Goal: Information Seeking & Learning: Check status

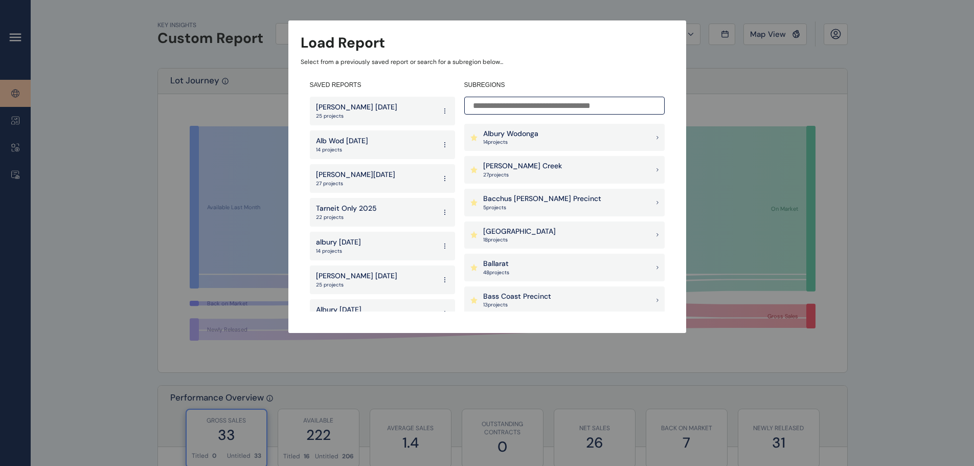
click at [518, 101] on input at bounding box center [564, 106] width 200 height 18
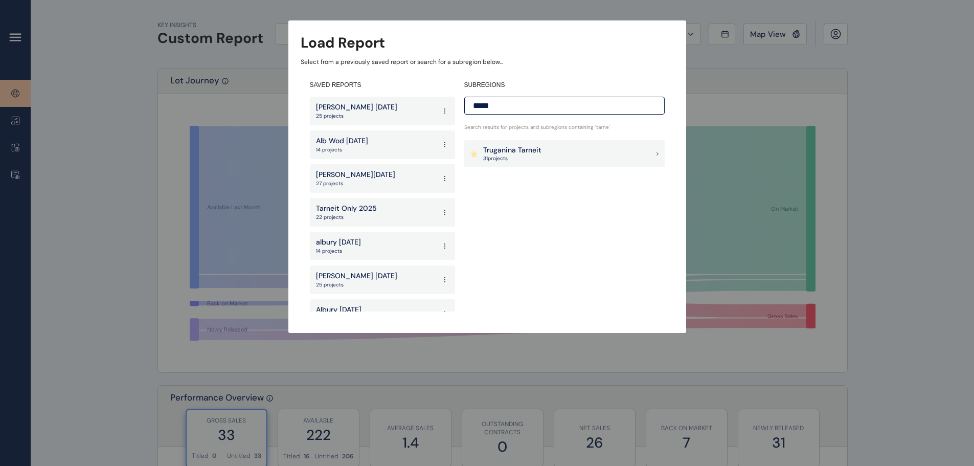
type input "*****"
click at [542, 150] on div "Truganina Tarneit 31 project s" at bounding box center [564, 154] width 200 height 28
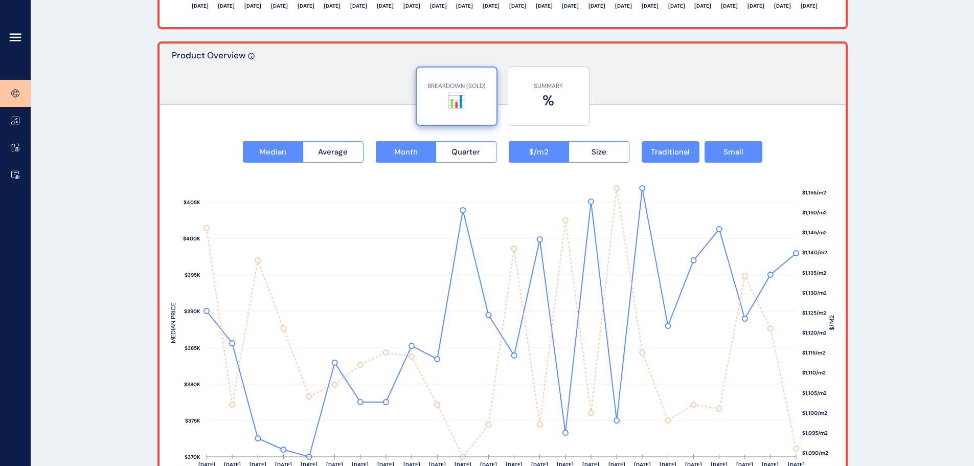
scroll to position [1330, 0]
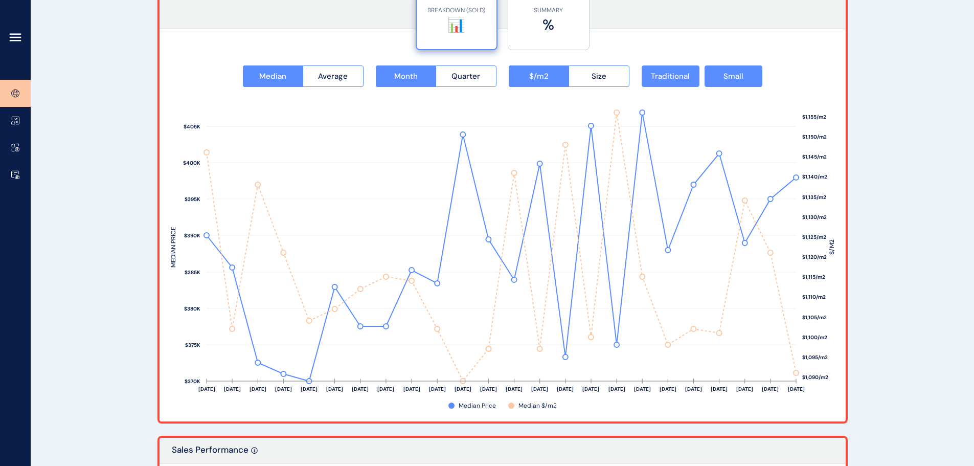
click at [15, 34] on icon at bounding box center [15, 34] width 10 height 0
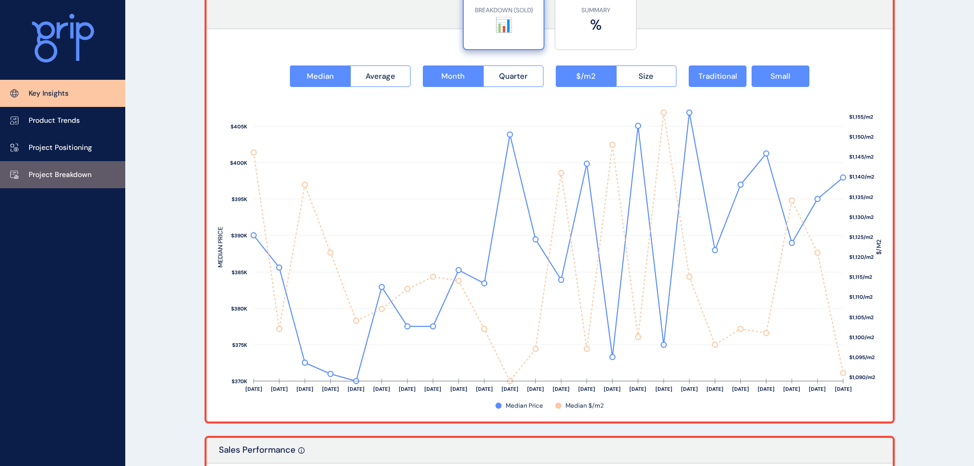
click at [59, 170] on p "Project Breakdown" at bounding box center [60, 175] width 63 height 10
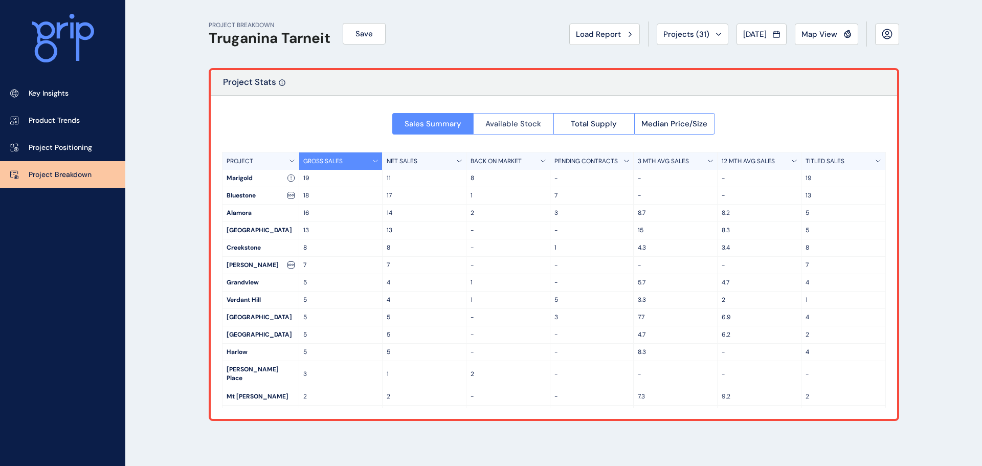
click at [506, 126] on span "Available Stock" at bounding box center [513, 124] width 56 height 10
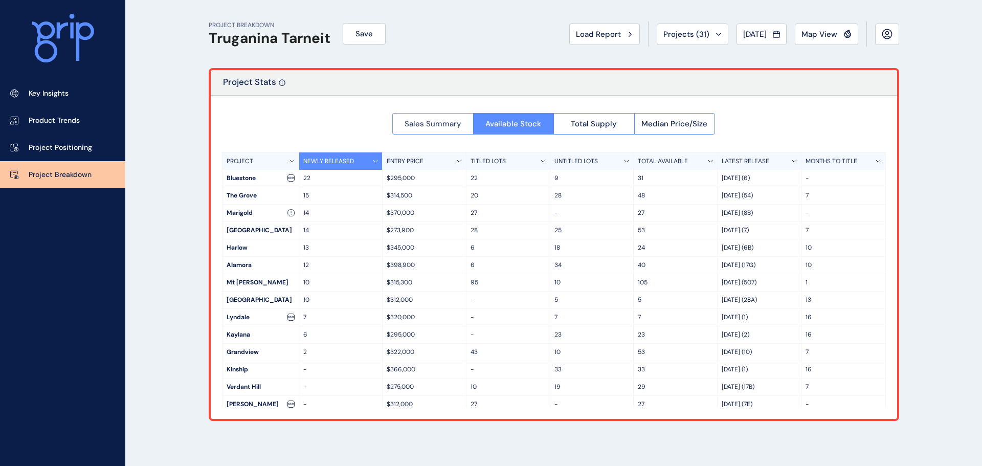
click at [429, 123] on span "Sales Summary" at bounding box center [432, 124] width 57 height 10
